Goal: Book appointment/travel/reservation

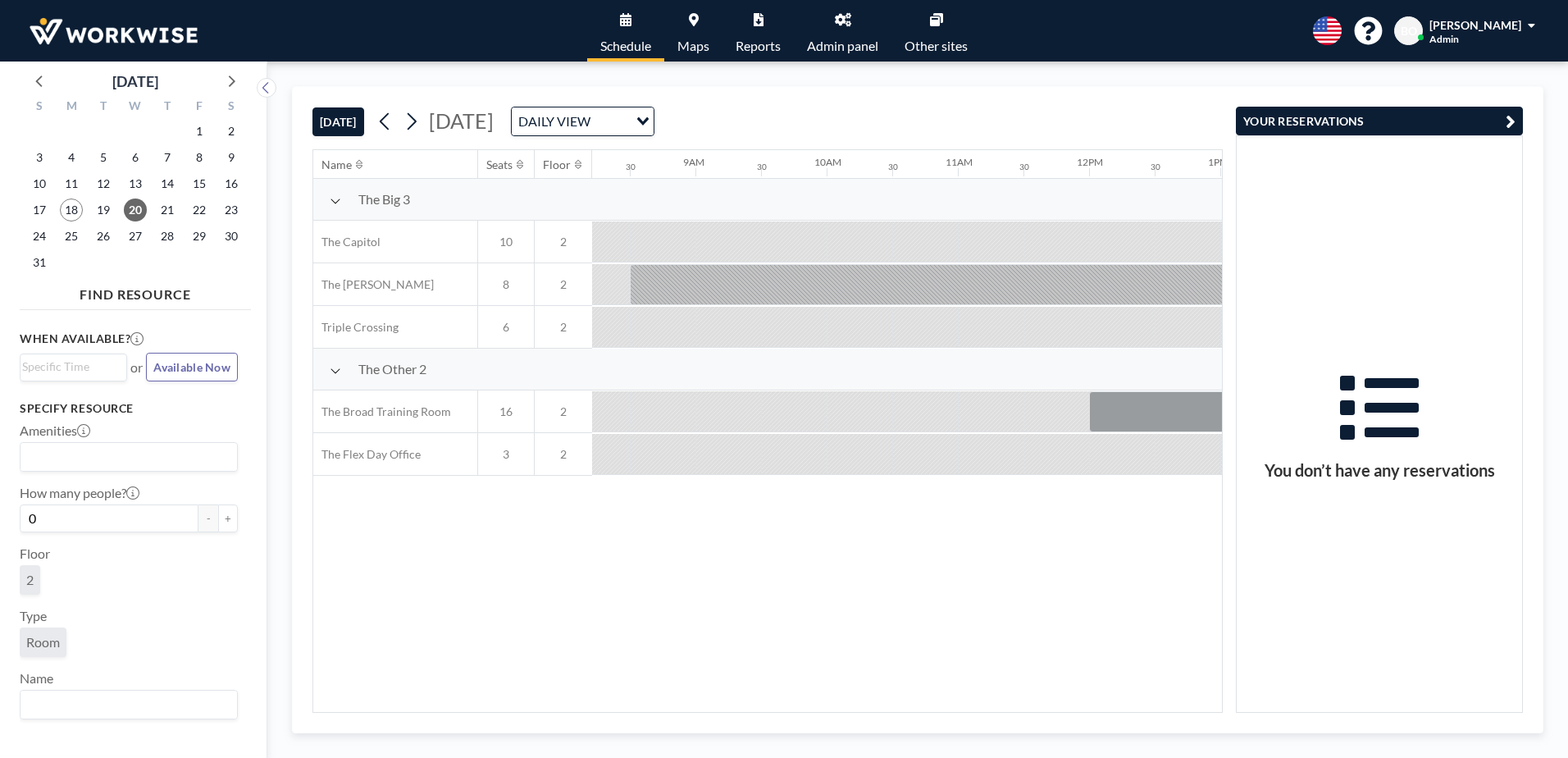
scroll to position [0, 1246]
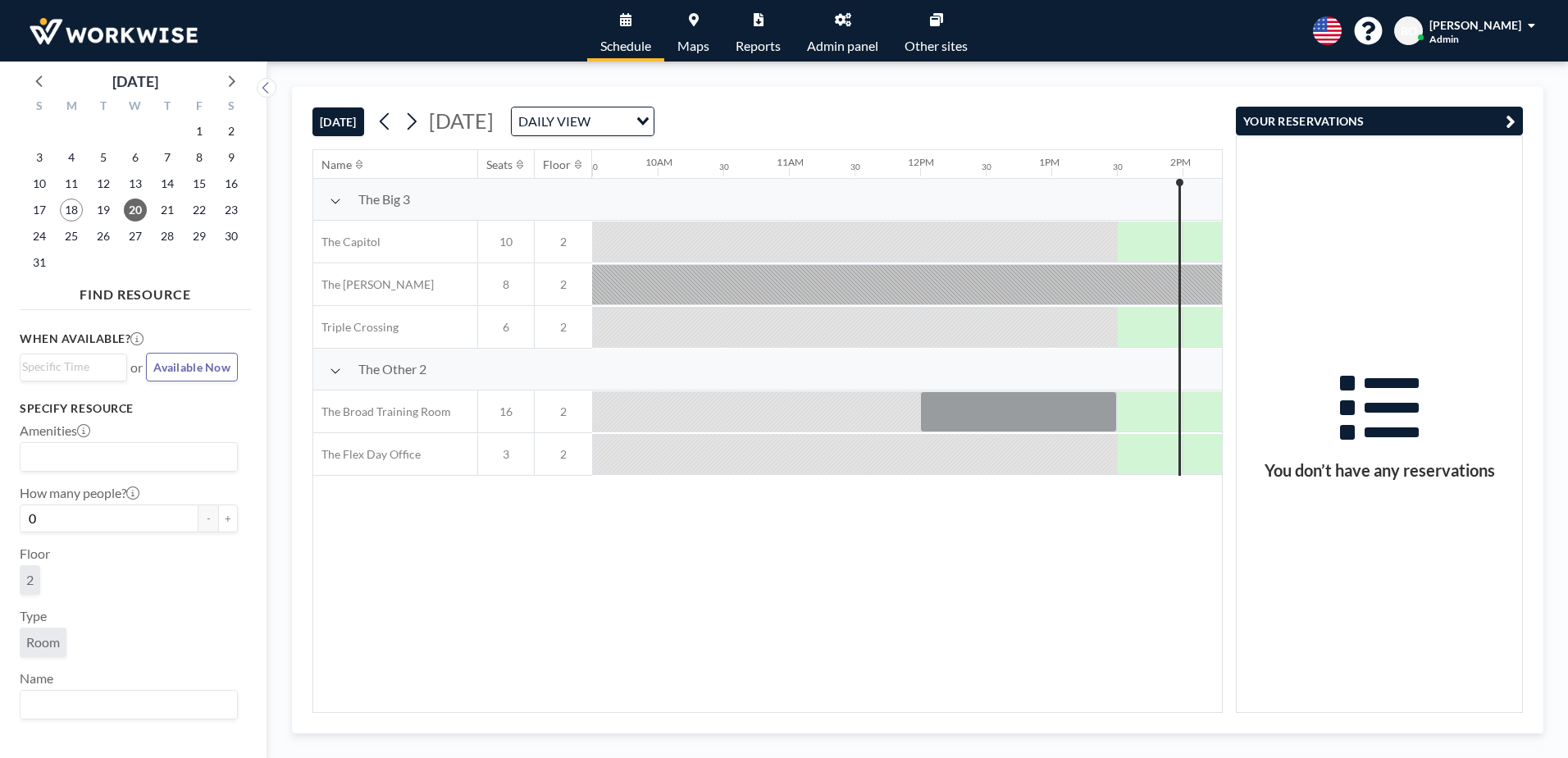
click at [1140, 262] on div at bounding box center [1150, 242] width 66 height 40
click at [1196, 412] on div at bounding box center [1216, 411] width 66 height 41
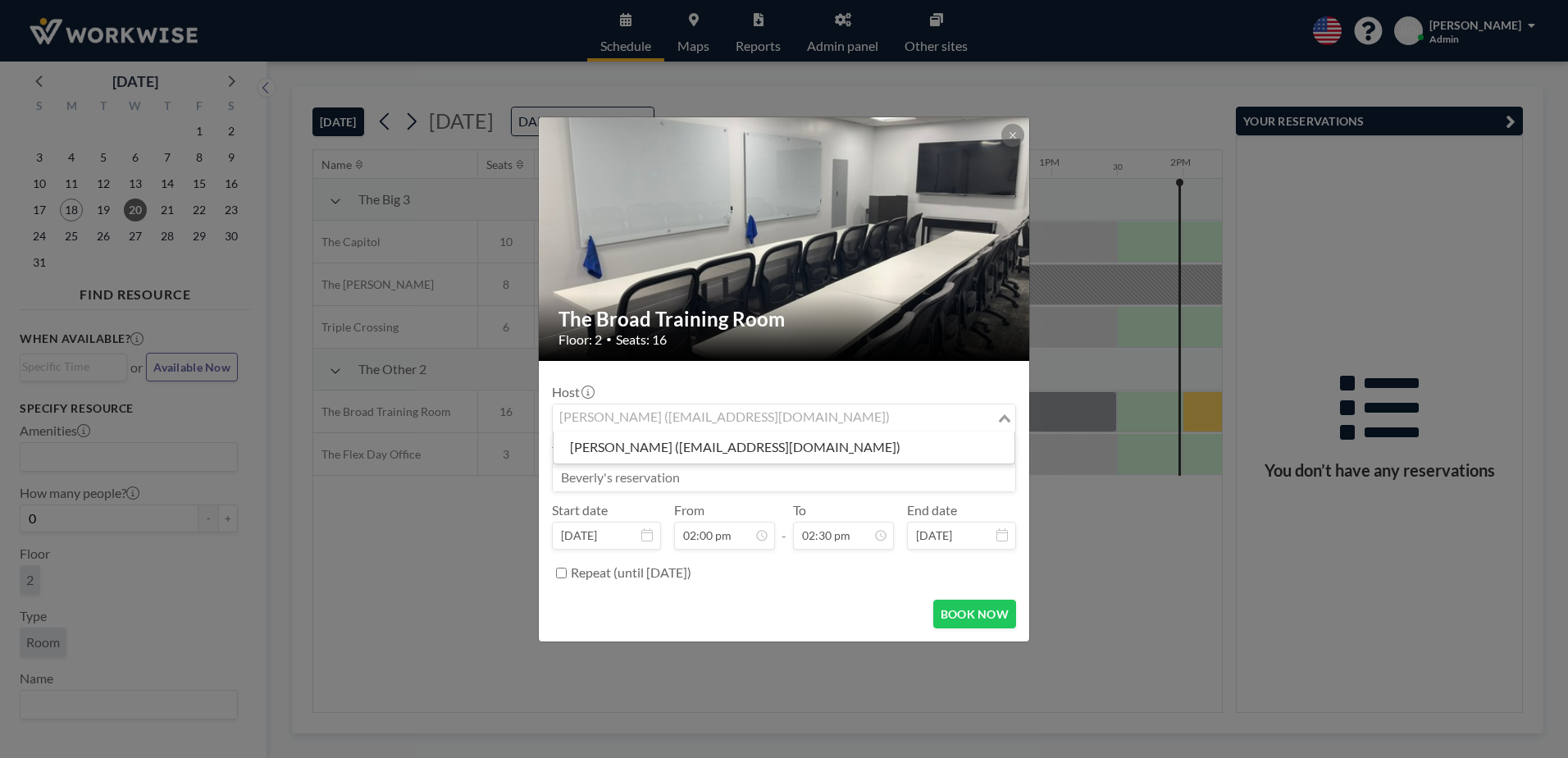
click at [701, 418] on div "[PERSON_NAME] ([EMAIL_ADDRESS][DOMAIN_NAME])" at bounding box center [774, 417] width 444 height 25
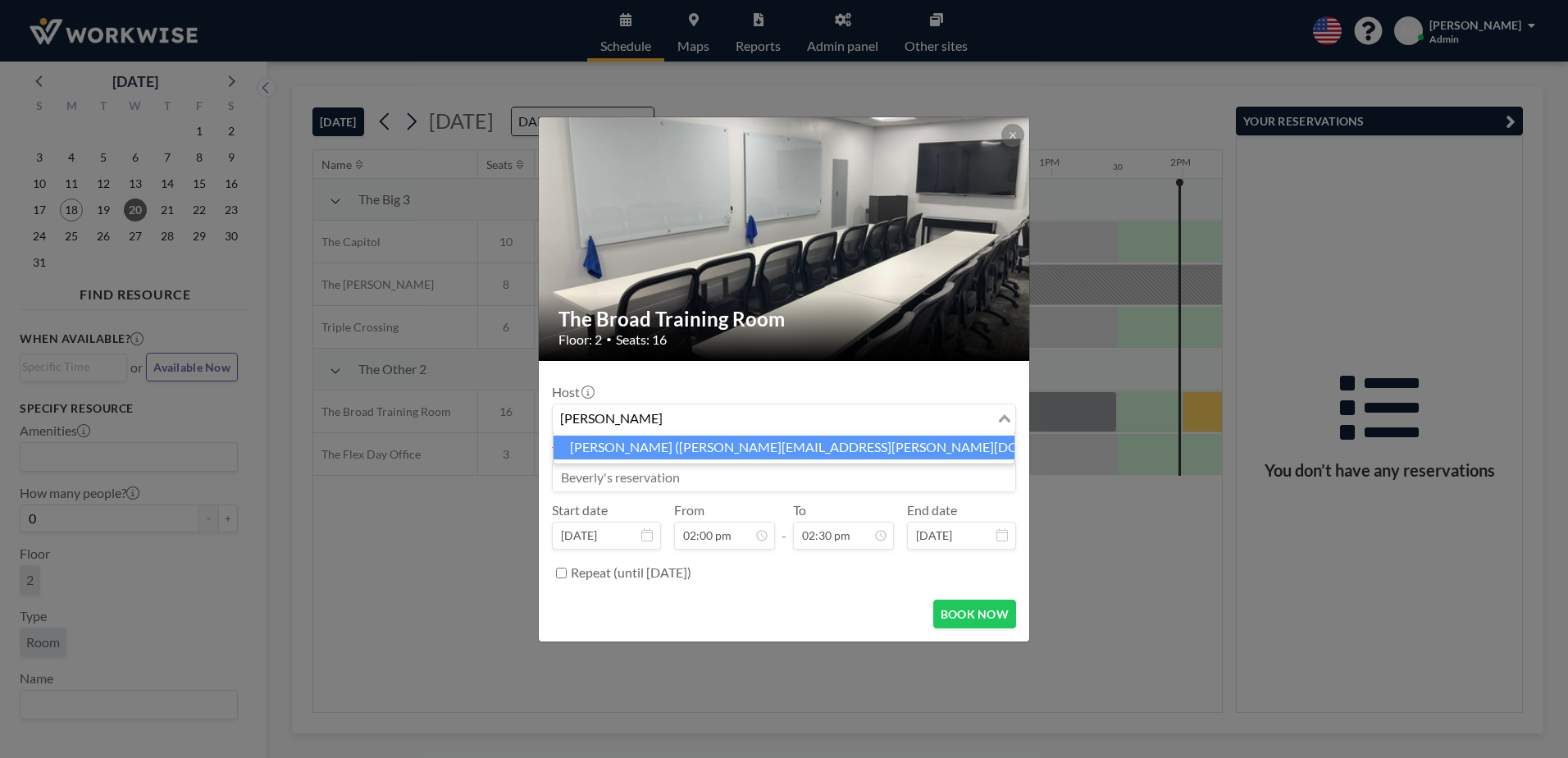
click at [696, 444] on li "[PERSON_NAME] ([PERSON_NAME][EMAIL_ADDRESS][PERSON_NAME][DOMAIN_NAME])" at bounding box center [784, 448] width 460 height 24
type input "[PERSON_NAME]"
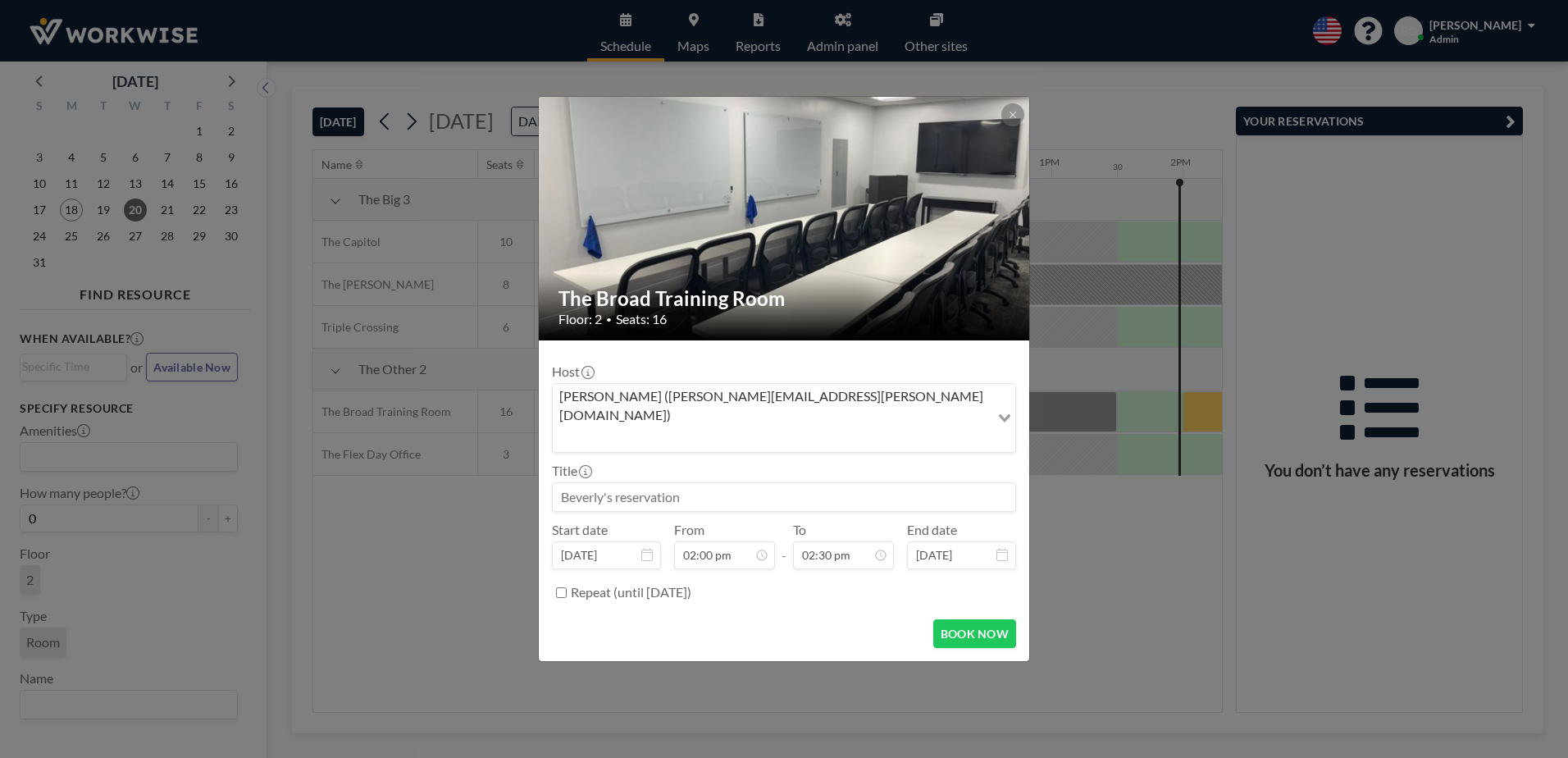
click at [677, 483] on input at bounding box center [784, 497] width 462 height 27
click at [861, 483] on input "Extra Time Used. Original time booked was" at bounding box center [784, 497] width 462 height 27
type input "Extra Time Used. Original time booked was 12 - 1:30. Still in room at 2:00."
click at [983, 619] on button "BOOK NOW" at bounding box center [974, 633] width 82 height 28
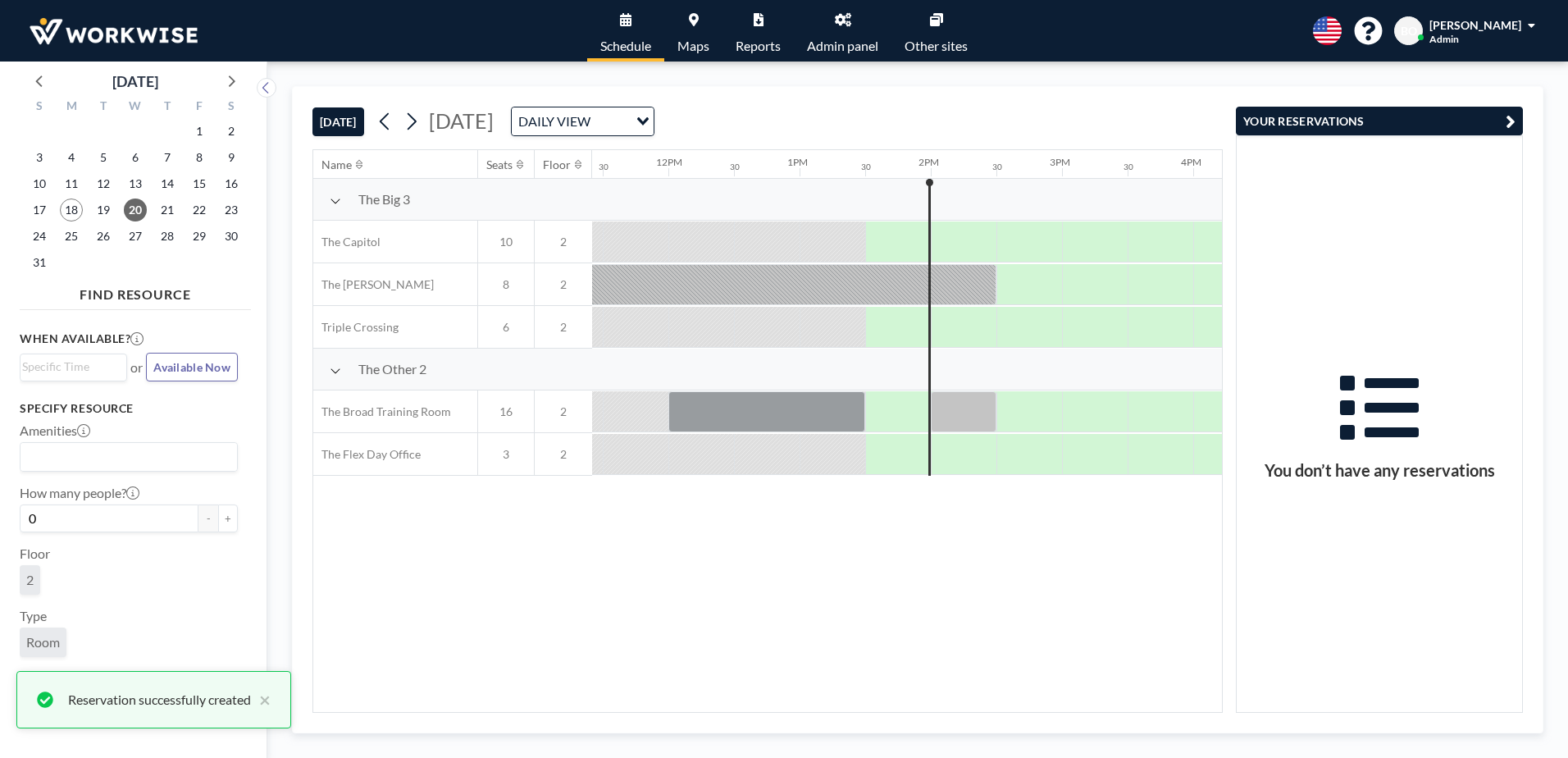
scroll to position [0, 1520]
